Goal: Find contact information: Obtain details needed to contact an individual or organization

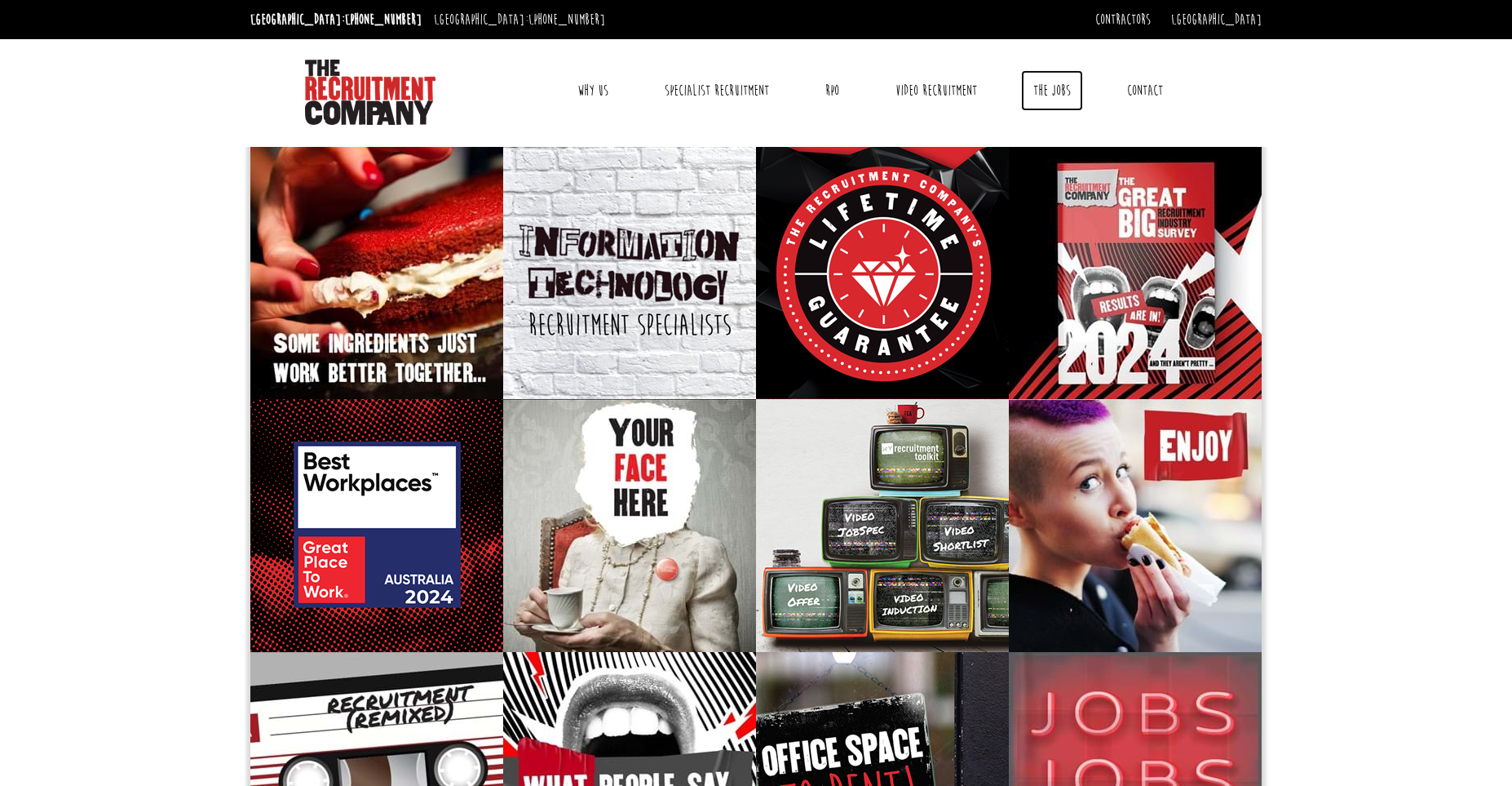
click at [1055, 85] on link "The Jobs" at bounding box center [1051, 90] width 62 height 41
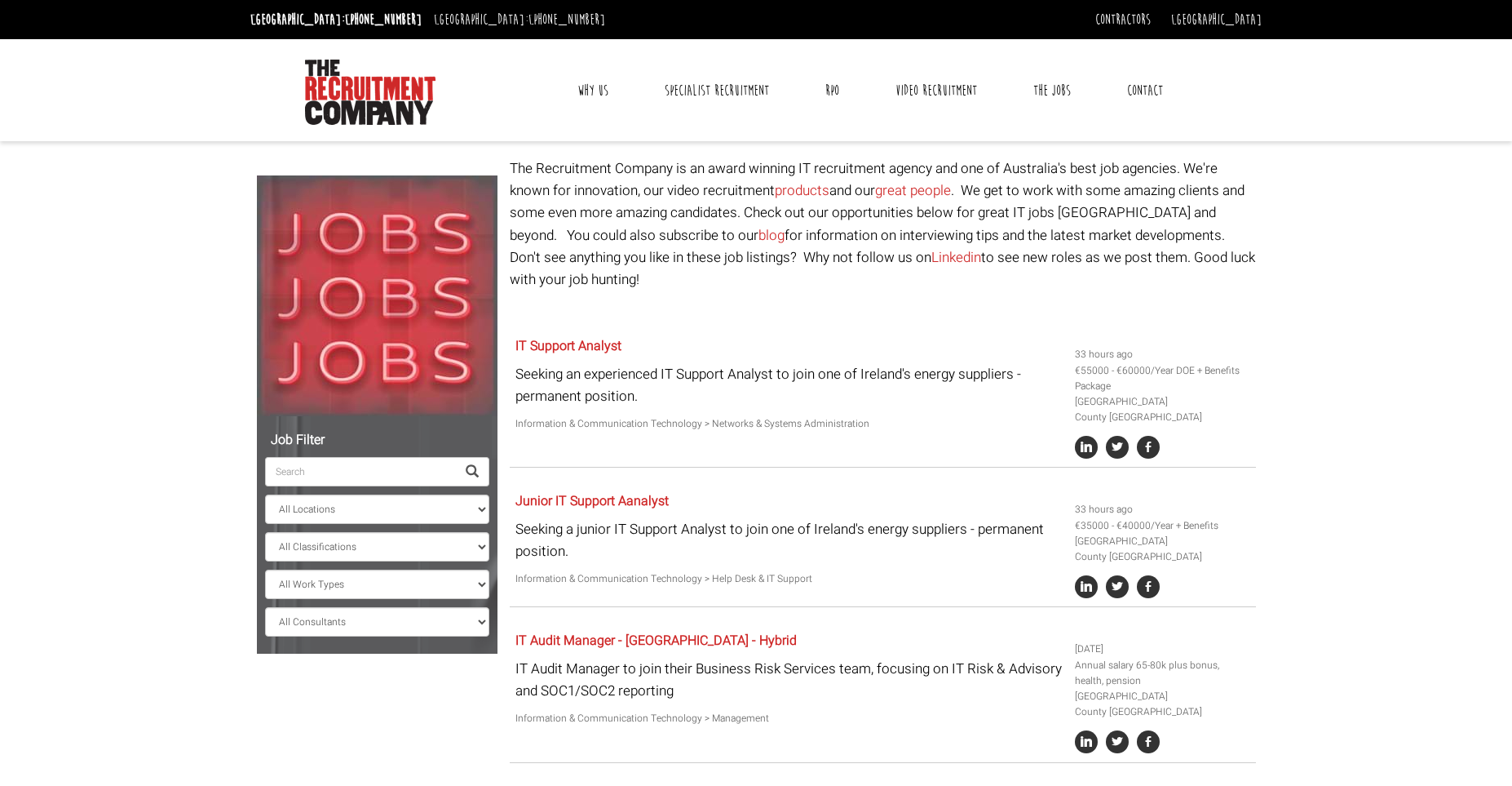
click at [1133, 77] on link "Contact" at bounding box center [1144, 90] width 60 height 41
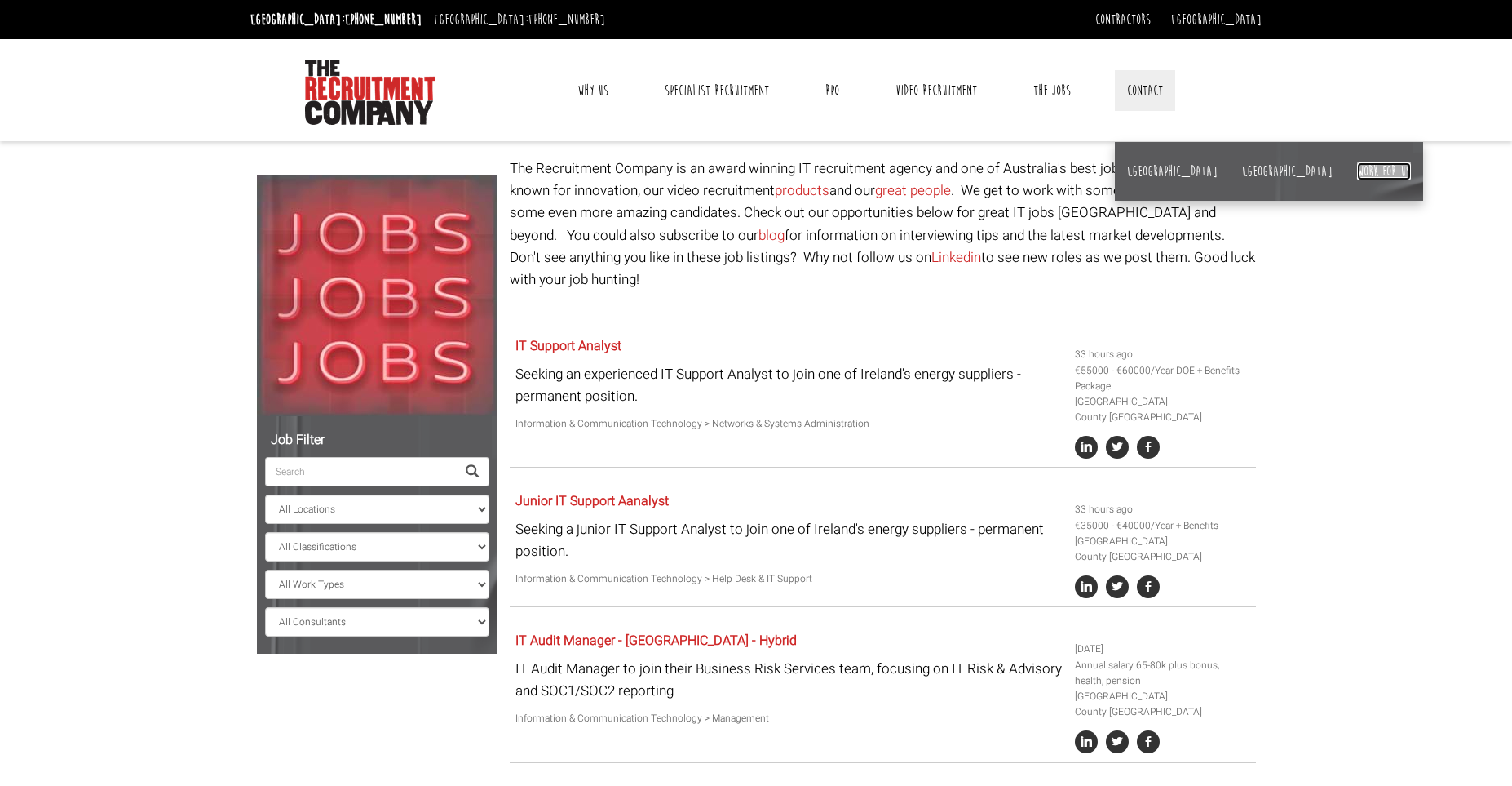
click at [1356, 171] on link "Work for us" at bounding box center [1383, 171] width 54 height 18
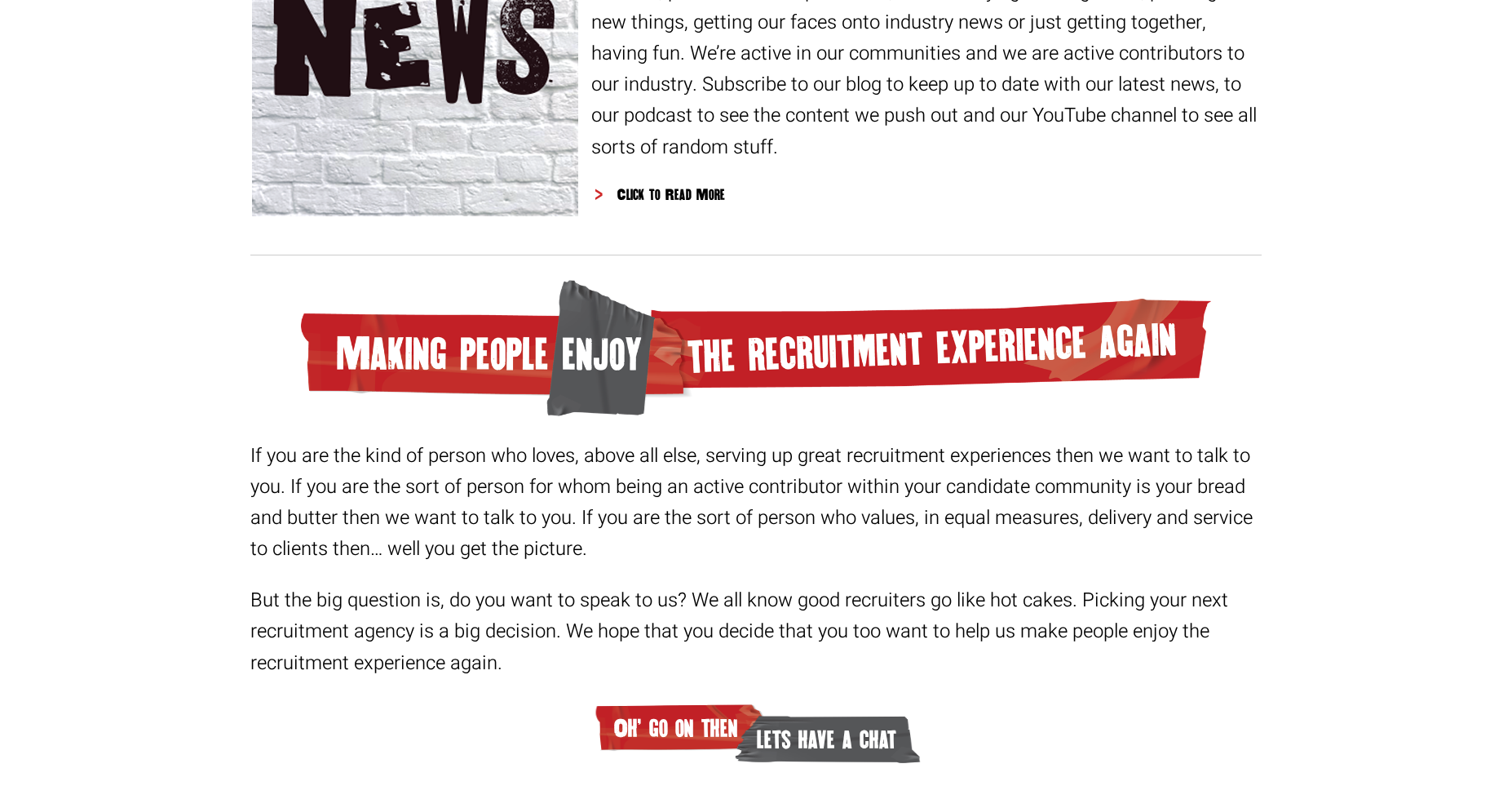
scroll to position [2382, 0]
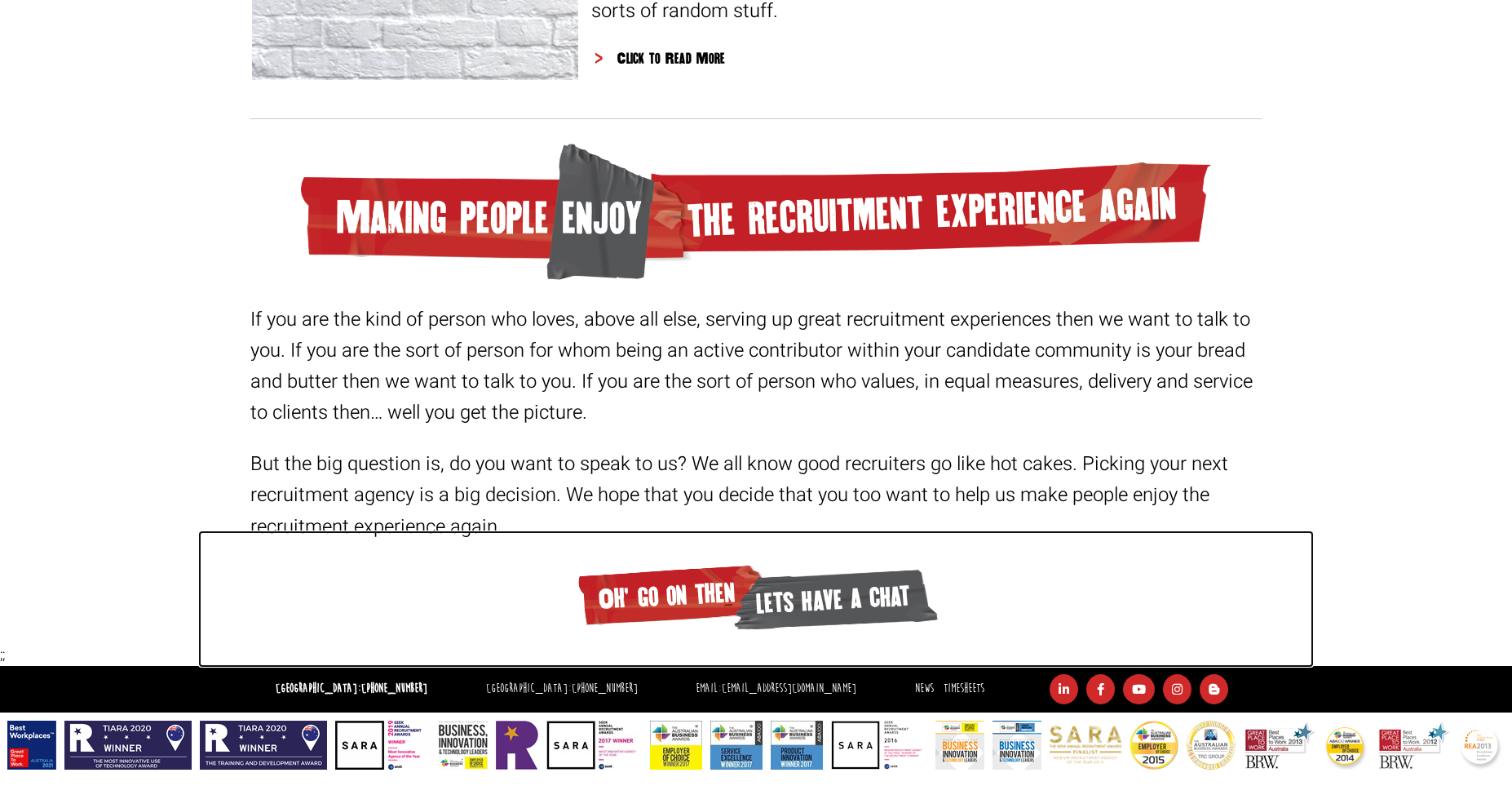
click at [797, 596] on span "lets have a chat" at bounding box center [835, 597] width 208 height 72
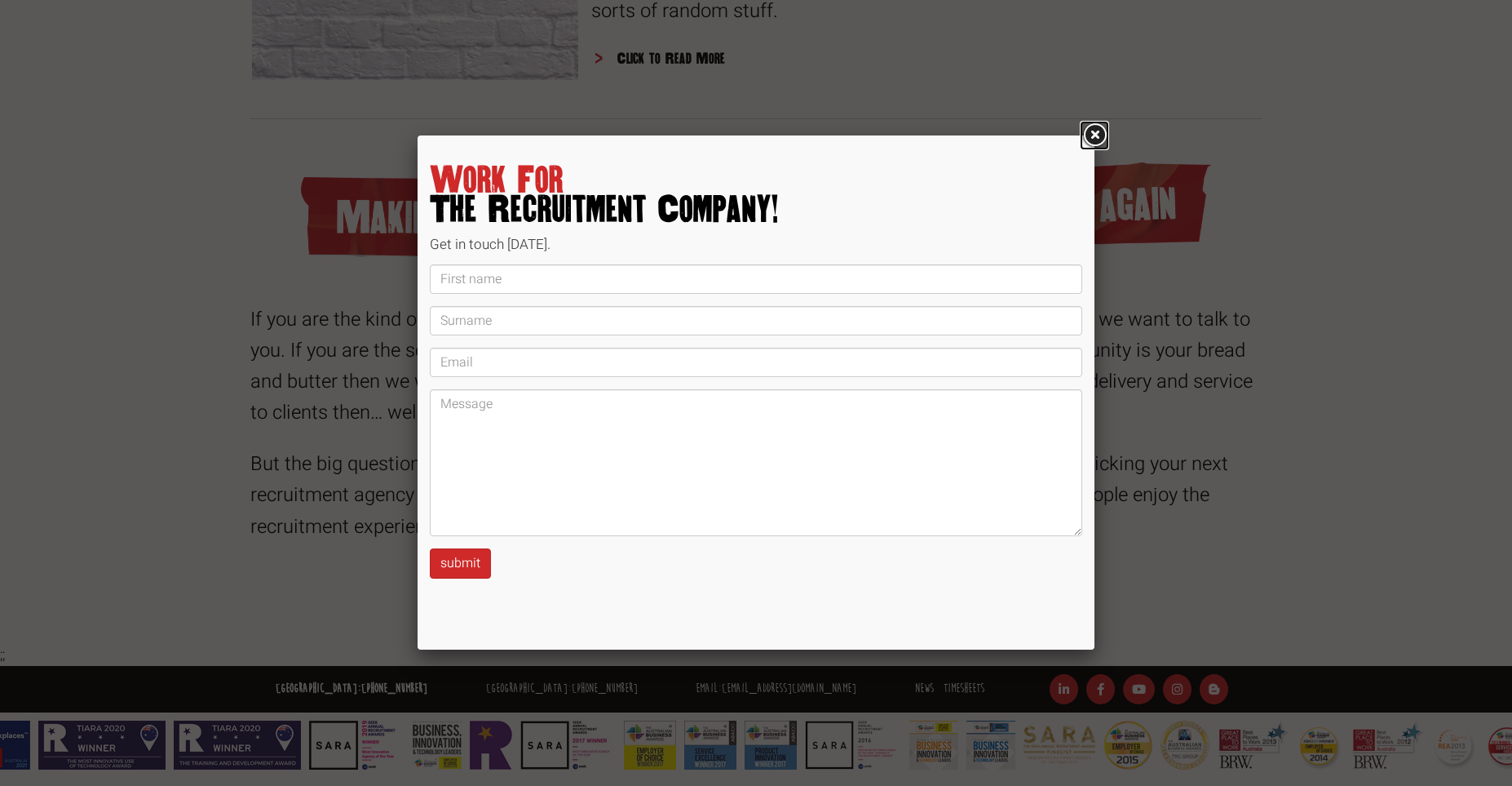
click at [1083, 140] on link at bounding box center [1094, 136] width 29 height 29
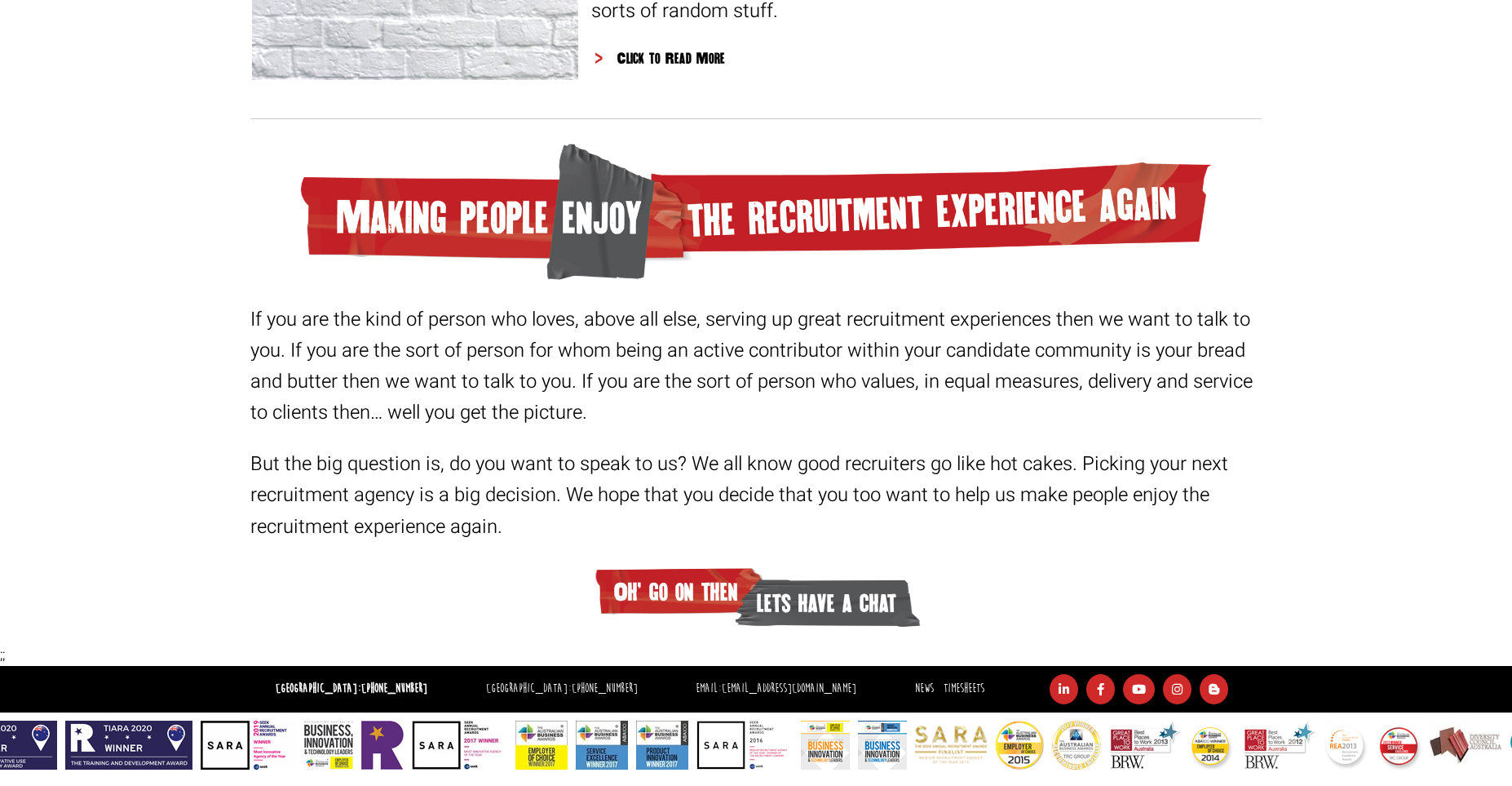
drag, startPoint x: 671, startPoint y: 689, endPoint x: 838, endPoint y: 686, distance: 167.0
click at [838, 686] on ul "Sydney: +61 2 8346 6700 Dublin: +353 1 697 2548 Email: hello@therecruitmentcomp…" at bounding box center [754, 689] width 1015 height 30
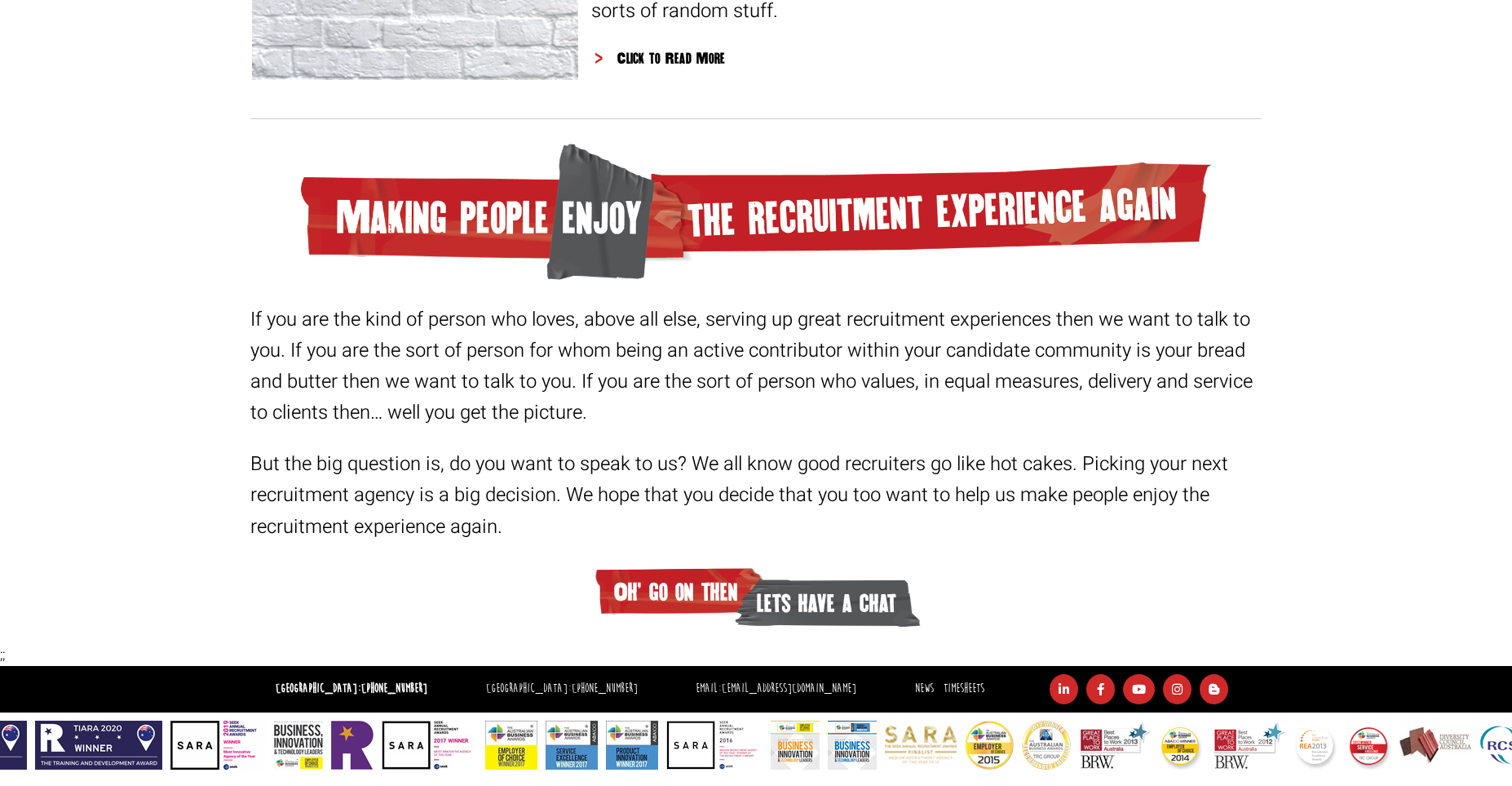
copy li "[EMAIL_ADDRESS][DOMAIN_NAME]"
